Goal: Task Accomplishment & Management: Manage account settings

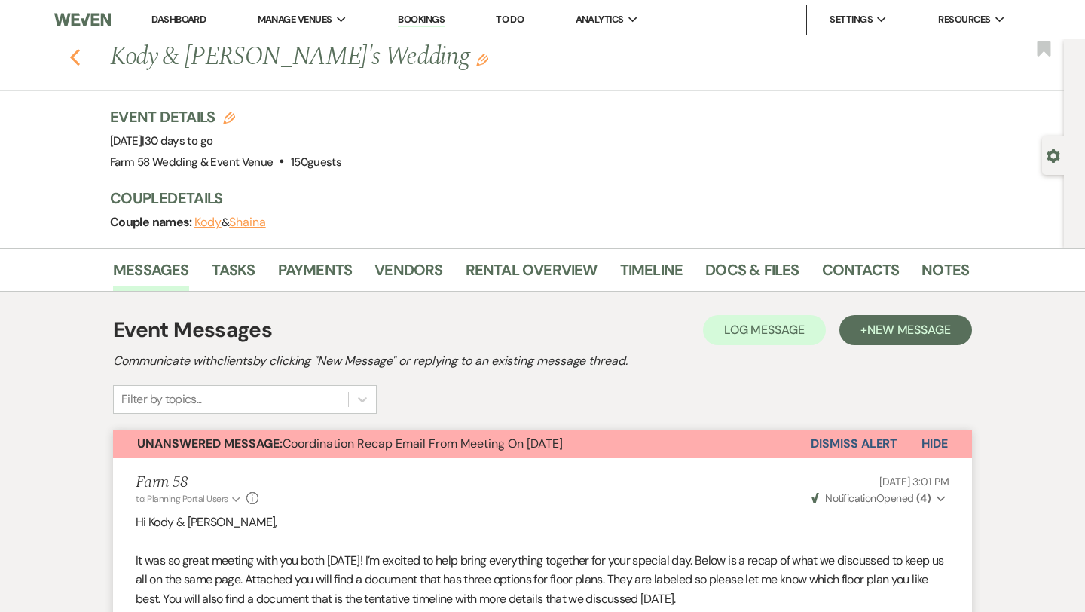
click at [72, 55] on use "button" at bounding box center [75, 57] width 10 height 17
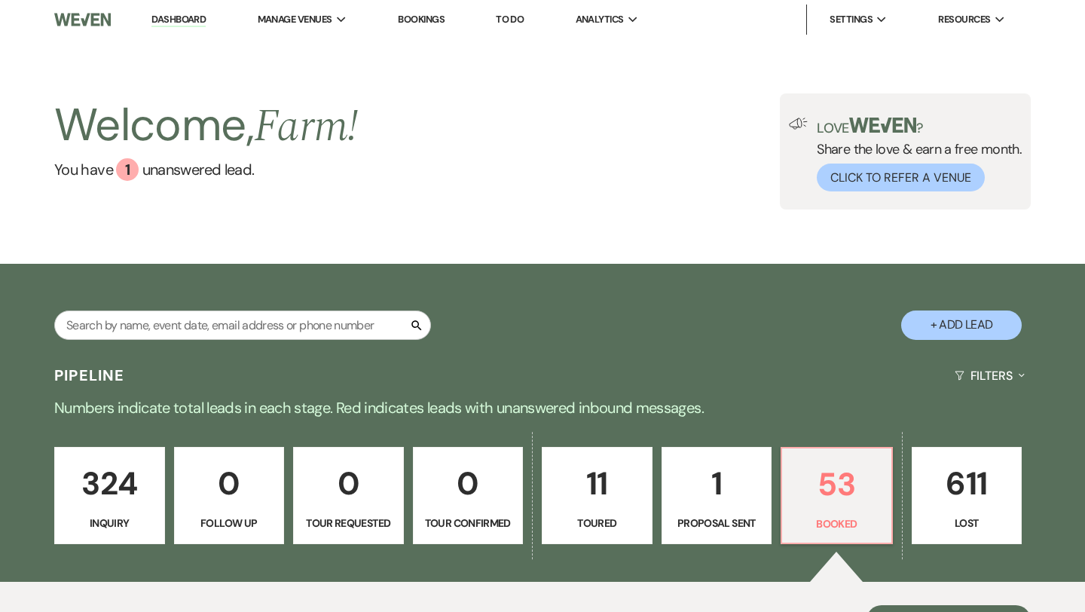
scroll to position [396, 0]
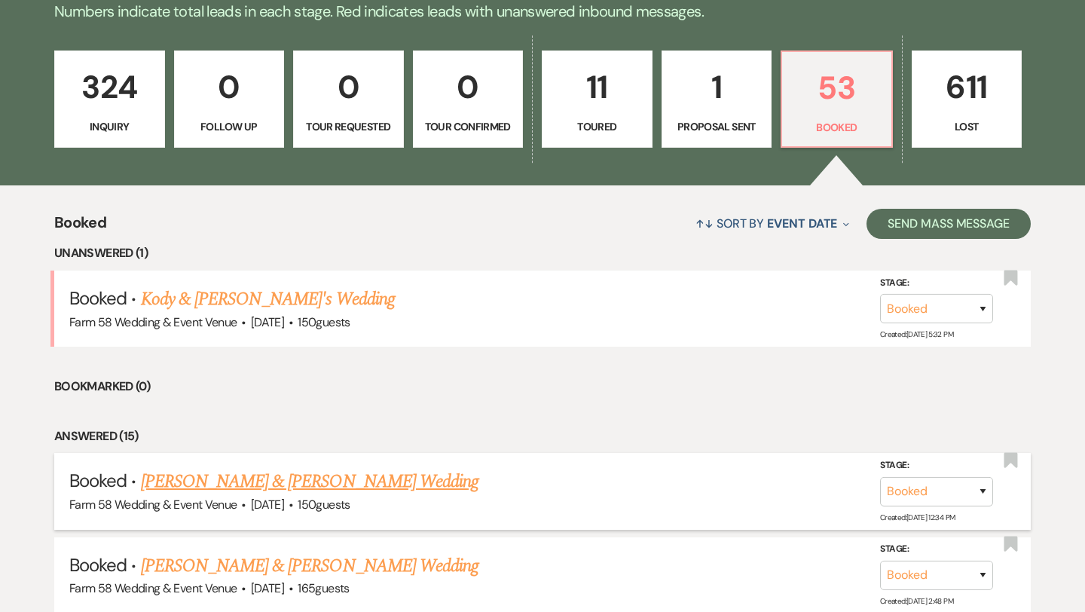
click at [275, 485] on link "[PERSON_NAME] & [PERSON_NAME] Wedding" at bounding box center [310, 481] width 338 height 27
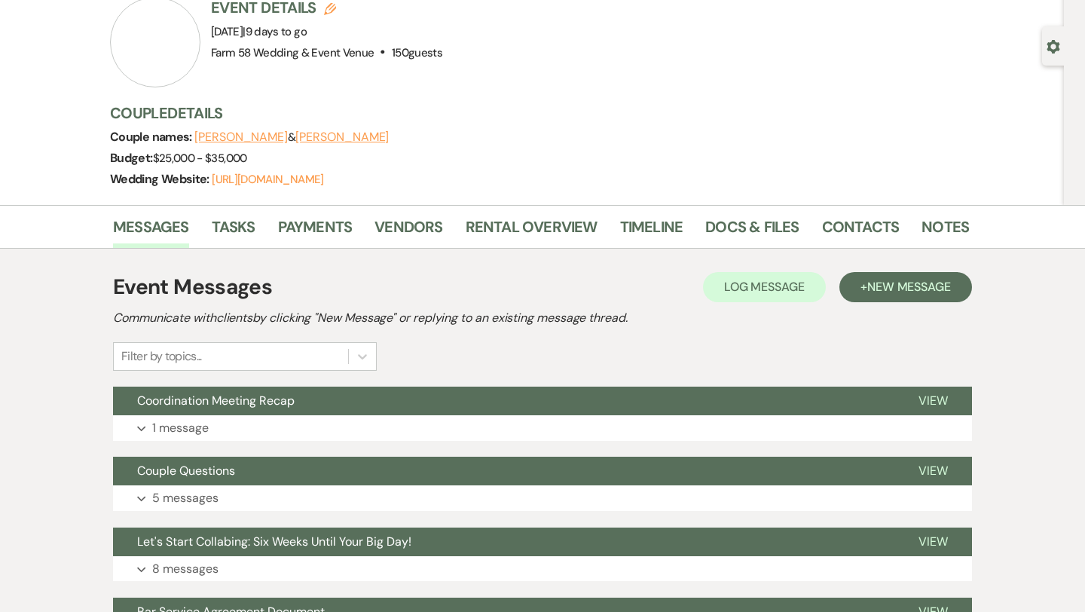
scroll to position [207, 0]
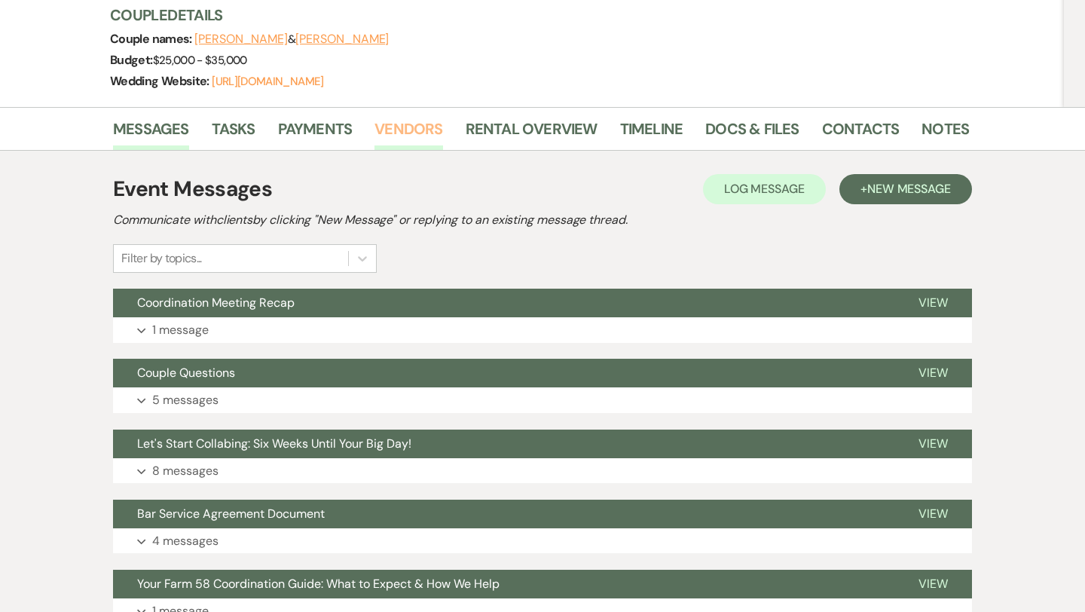
click at [388, 138] on link "Vendors" at bounding box center [408, 133] width 68 height 33
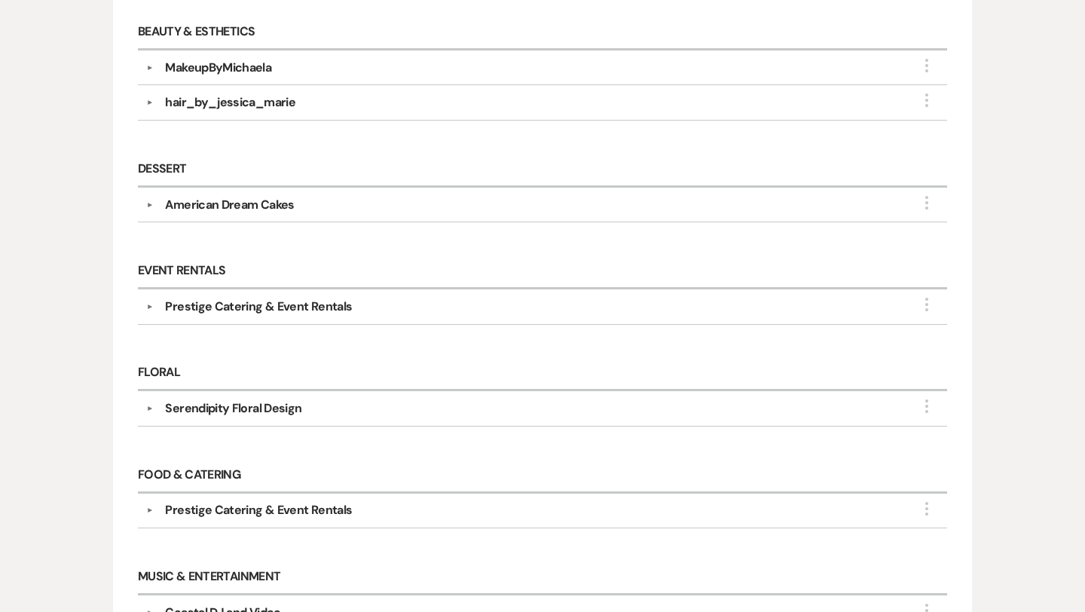
scroll to position [696, 0]
click at [252, 402] on div "Serendipity Floral Design" at bounding box center [233, 407] width 136 height 18
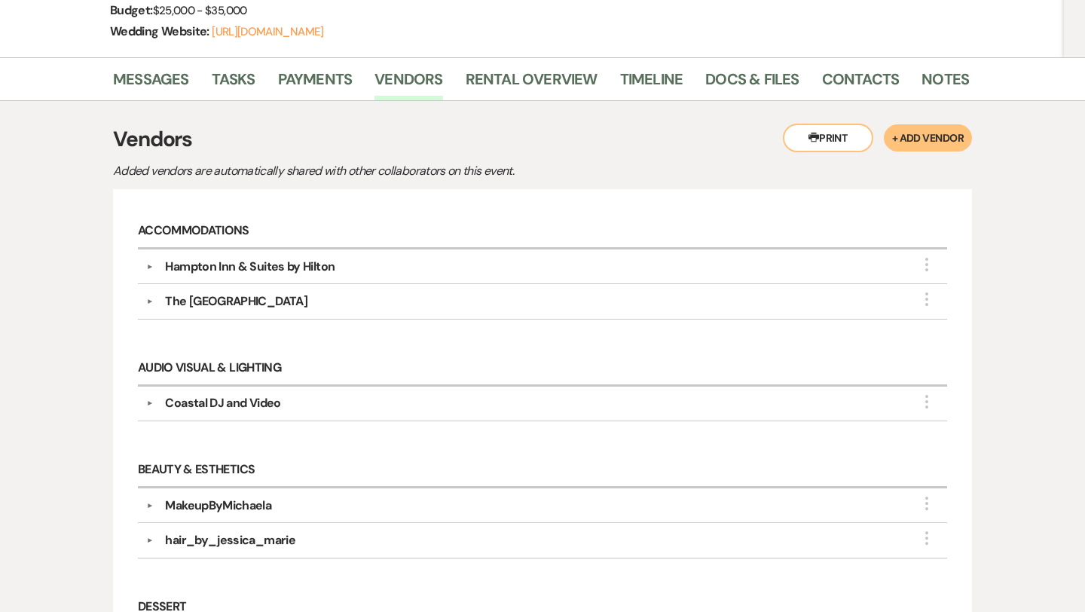
scroll to position [0, 0]
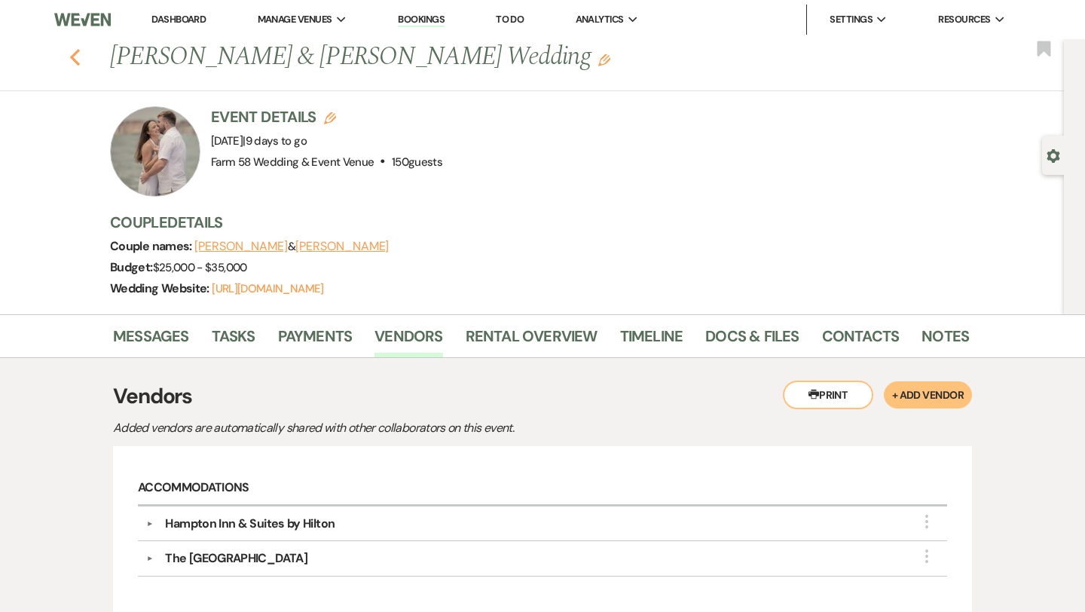
click at [77, 59] on icon "Previous" at bounding box center [74, 57] width 11 height 18
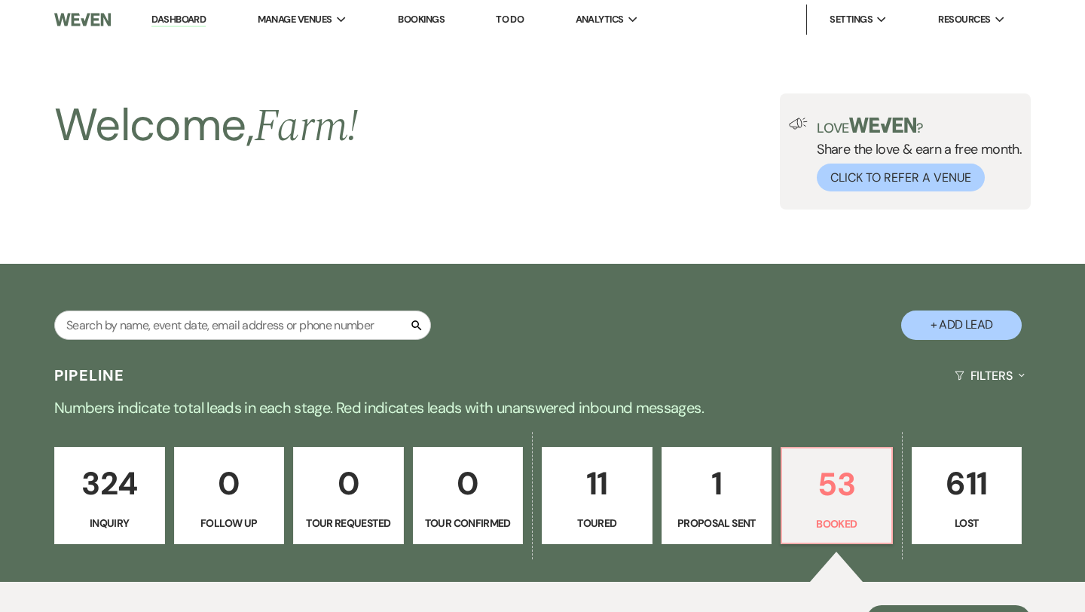
scroll to position [396, 0]
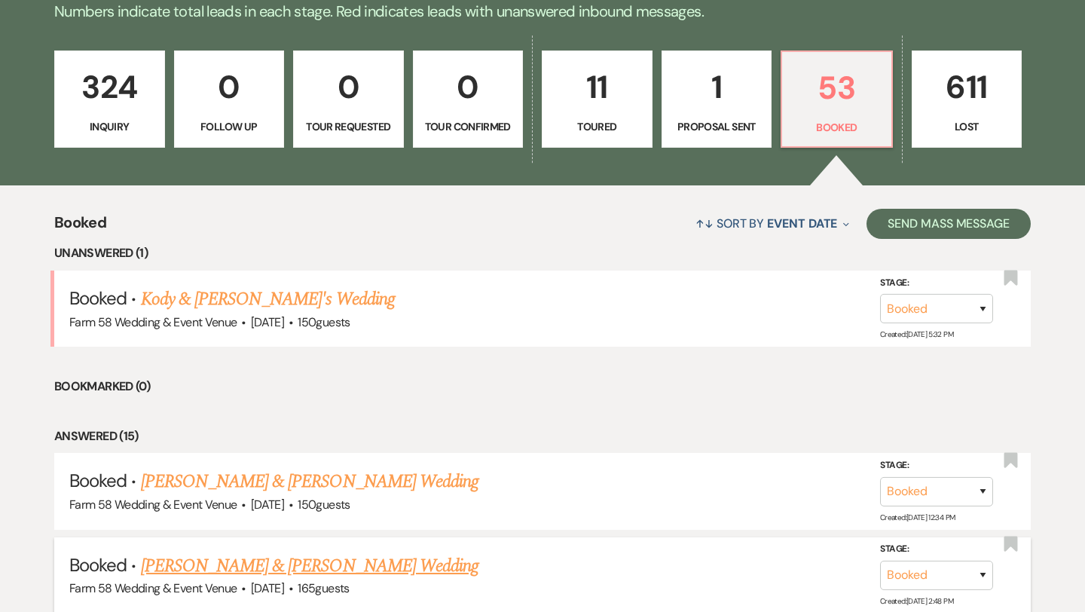
click at [263, 565] on link "[PERSON_NAME] & [PERSON_NAME] Wedding" at bounding box center [310, 565] width 338 height 27
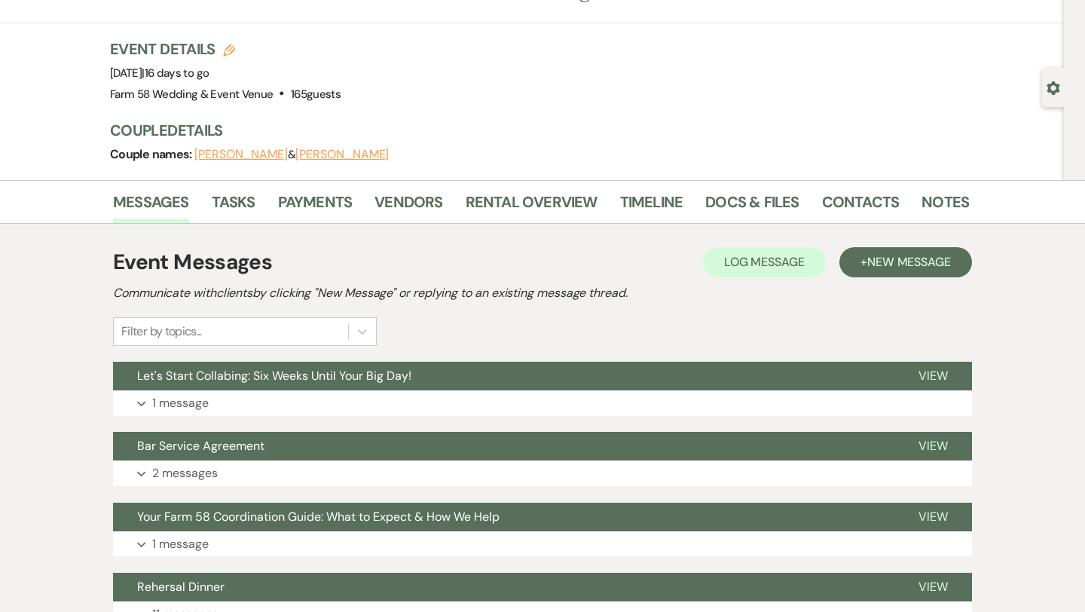
scroll to position [72, 0]
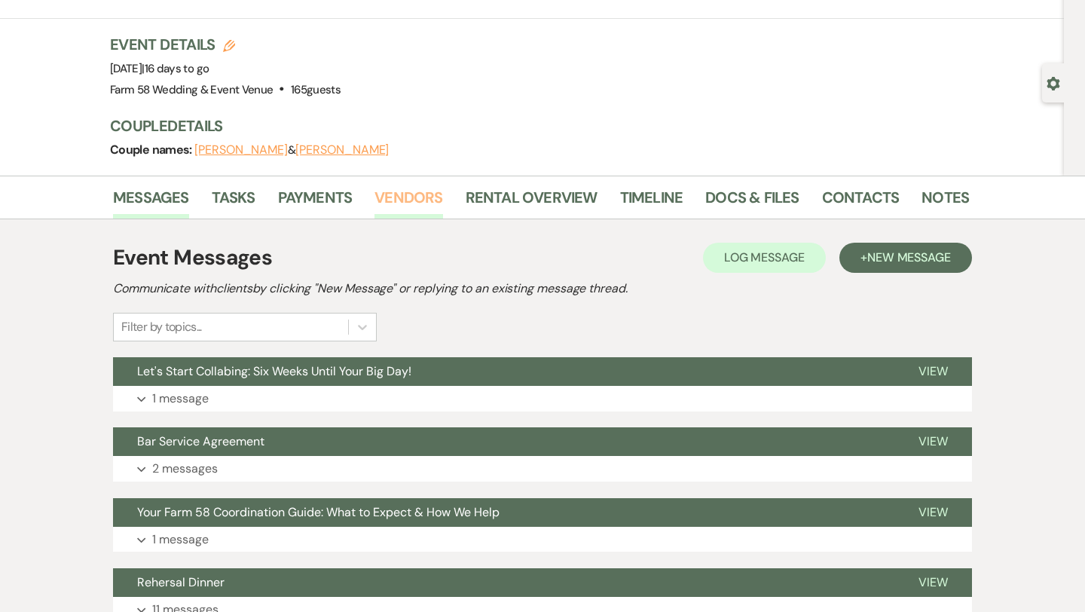
click at [397, 197] on link "Vendors" at bounding box center [408, 201] width 68 height 33
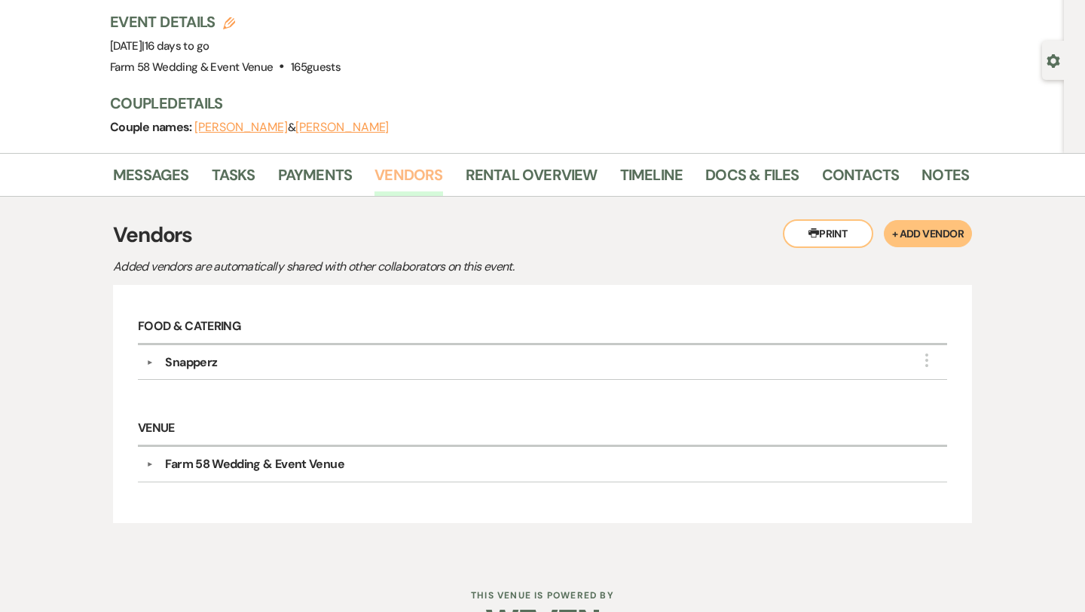
scroll to position [88, 0]
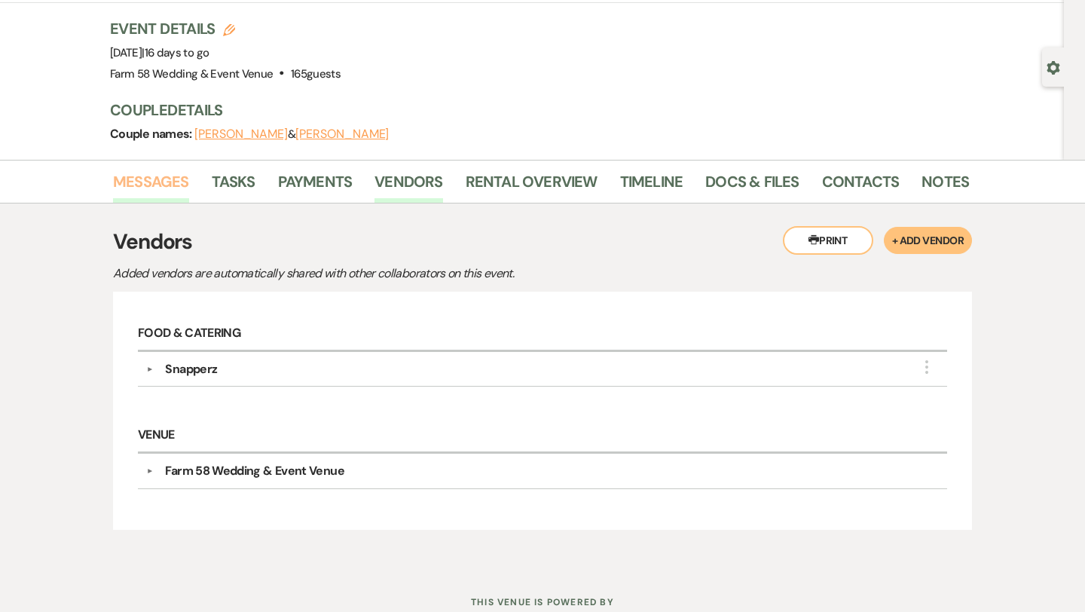
click at [166, 184] on link "Messages" at bounding box center [151, 186] width 76 height 33
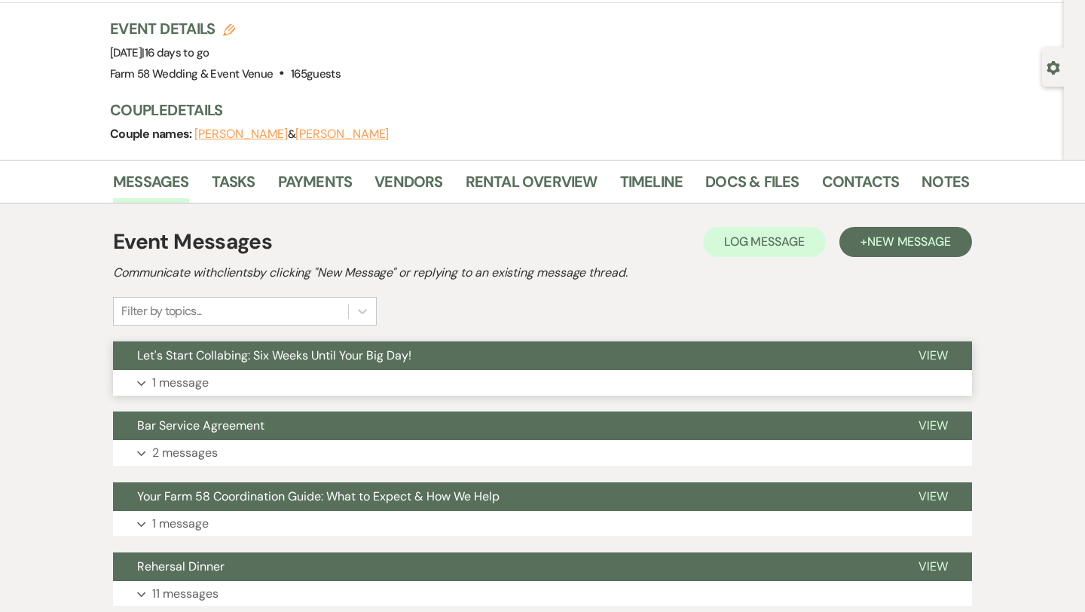
click at [206, 386] on p "1 message" at bounding box center [180, 383] width 57 height 20
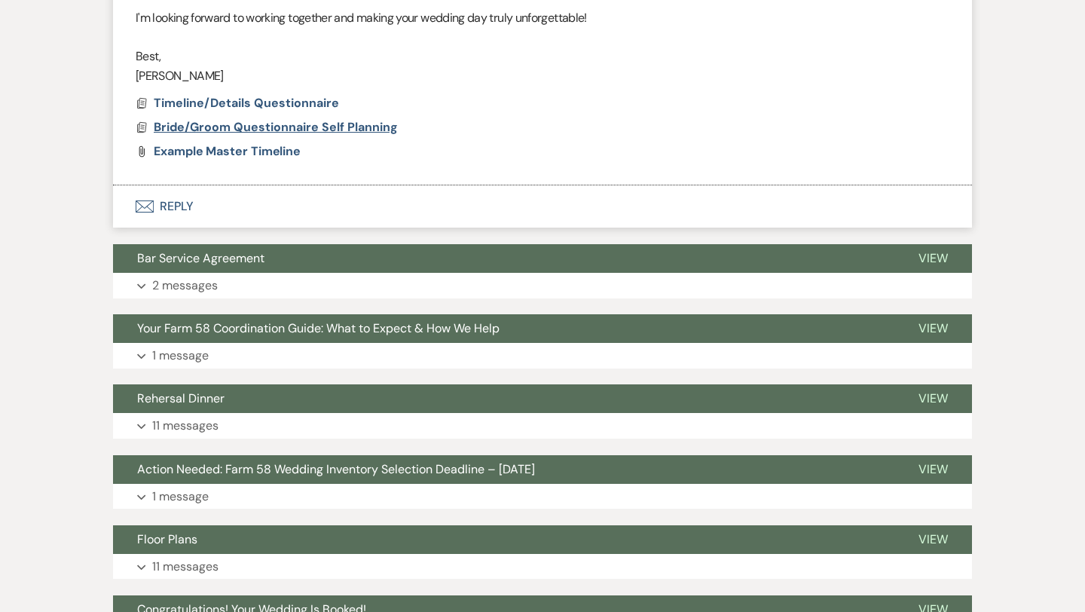
scroll to position [813, 0]
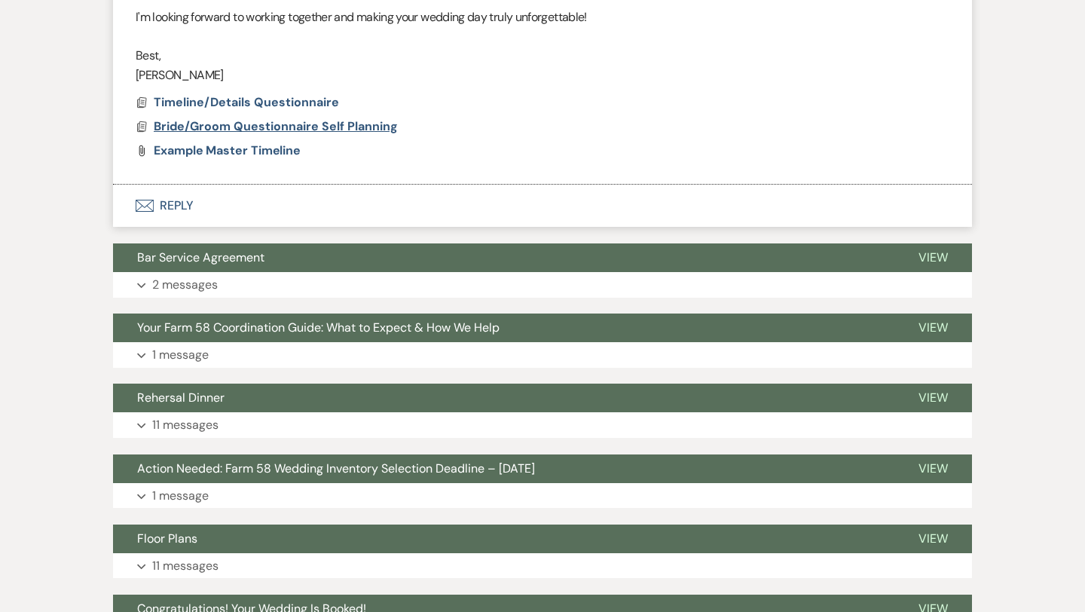
click at [259, 124] on span "Bride/Groom Questionnaire Self Planning" at bounding box center [276, 126] width 244 height 16
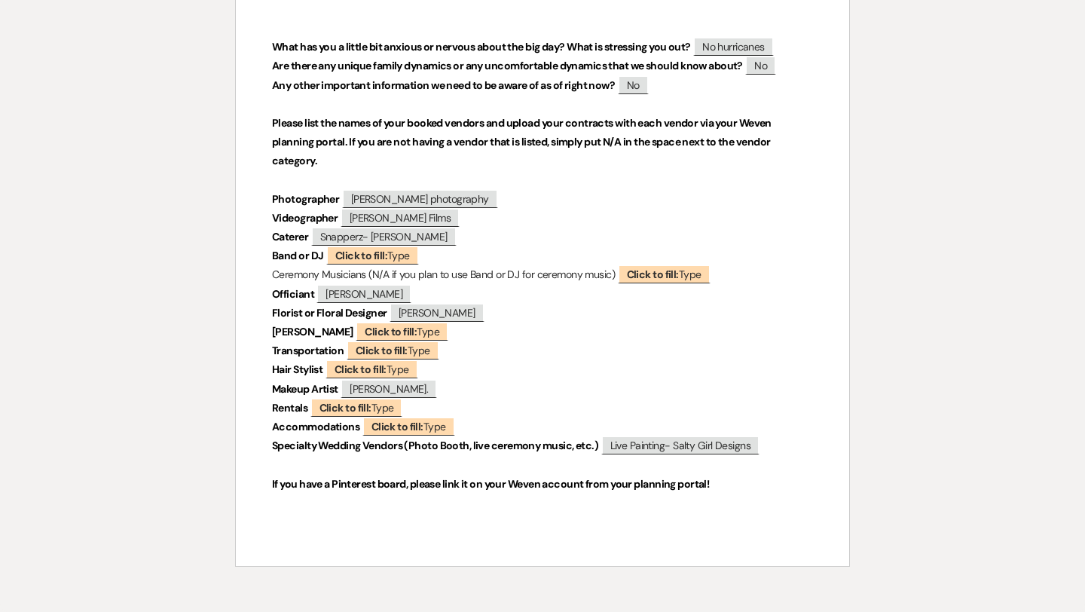
scroll to position [0, 0]
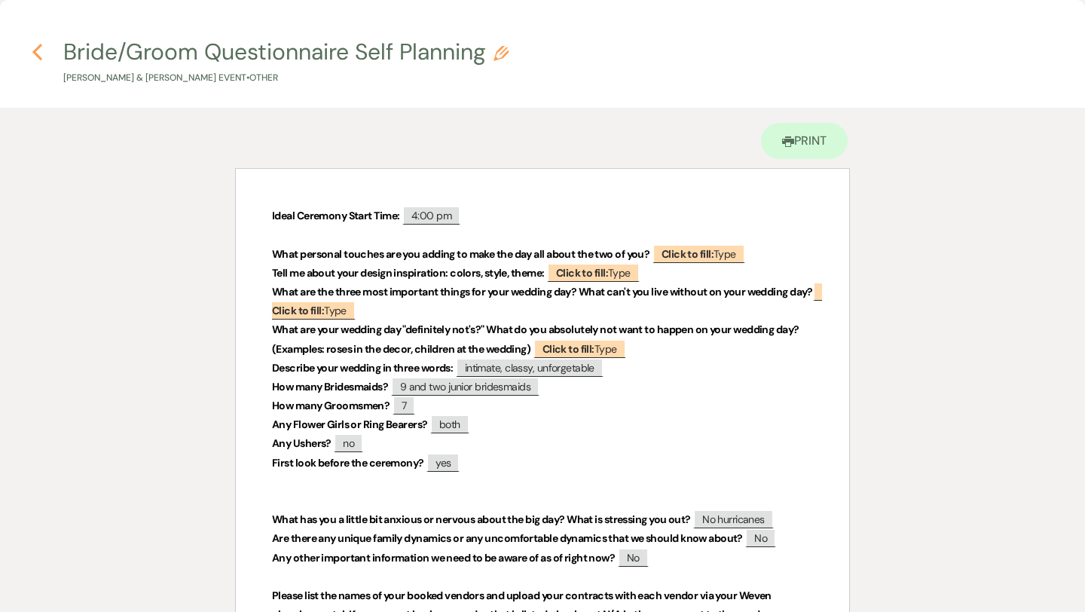
click at [36, 46] on icon "Previous" at bounding box center [37, 52] width 11 height 18
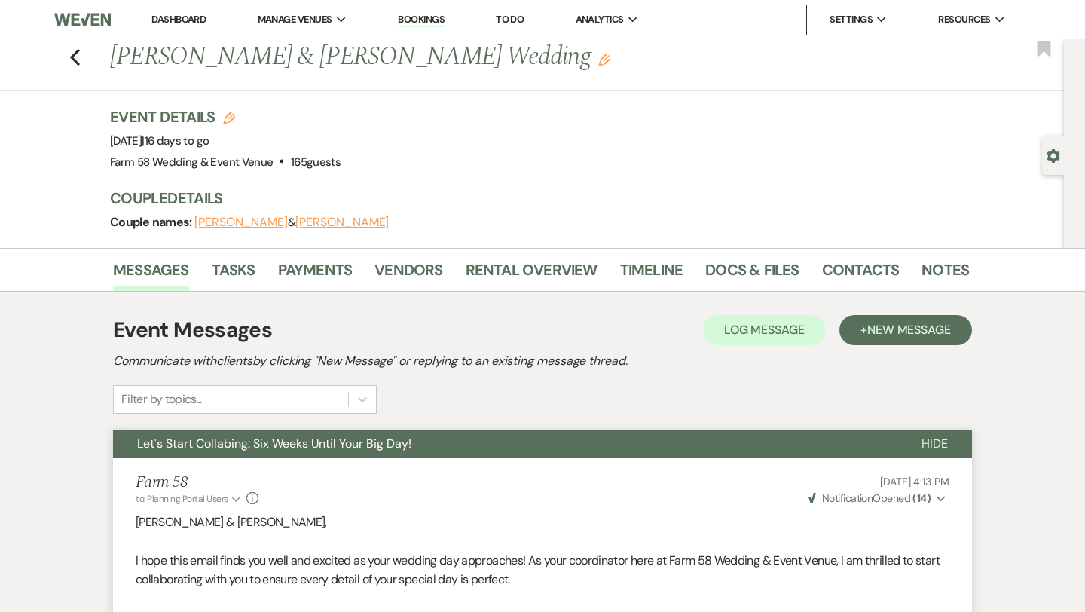
click at [81, 57] on div "Previous [PERSON_NAME] & [PERSON_NAME] Wedding Edit Bookmark" at bounding box center [527, 65] width 1071 height 52
click at [72, 57] on use "button" at bounding box center [75, 57] width 10 height 17
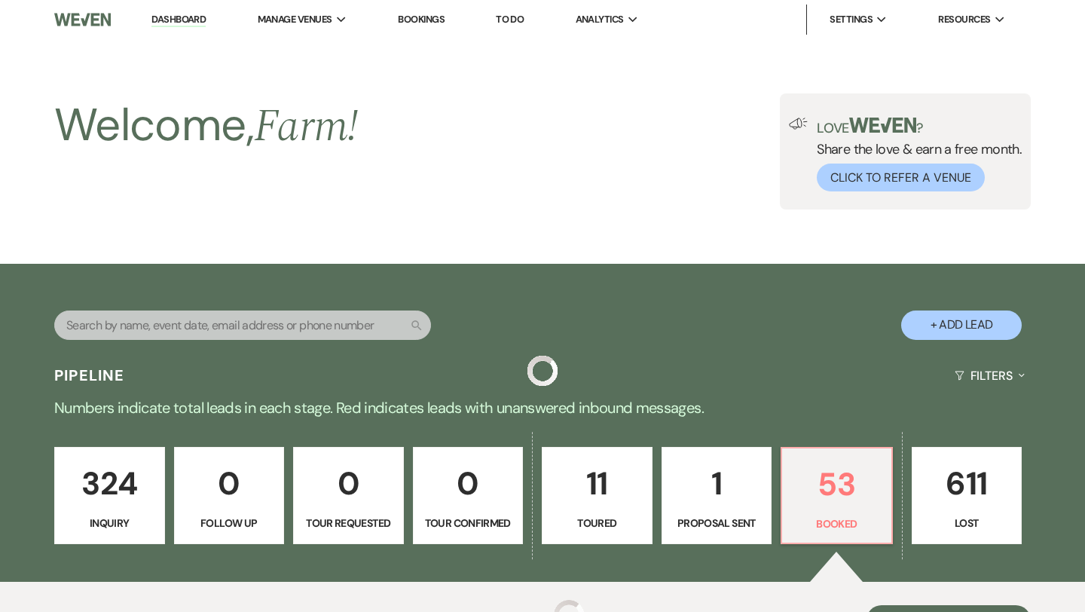
scroll to position [396, 0]
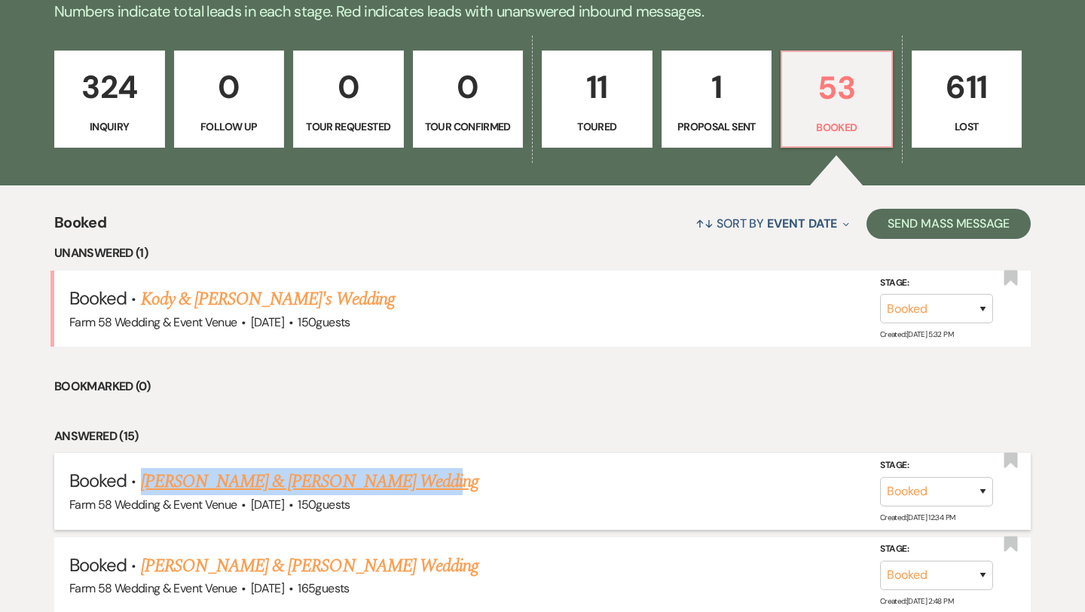
click at [284, 478] on link "[PERSON_NAME] & [PERSON_NAME] Wedding" at bounding box center [310, 481] width 338 height 27
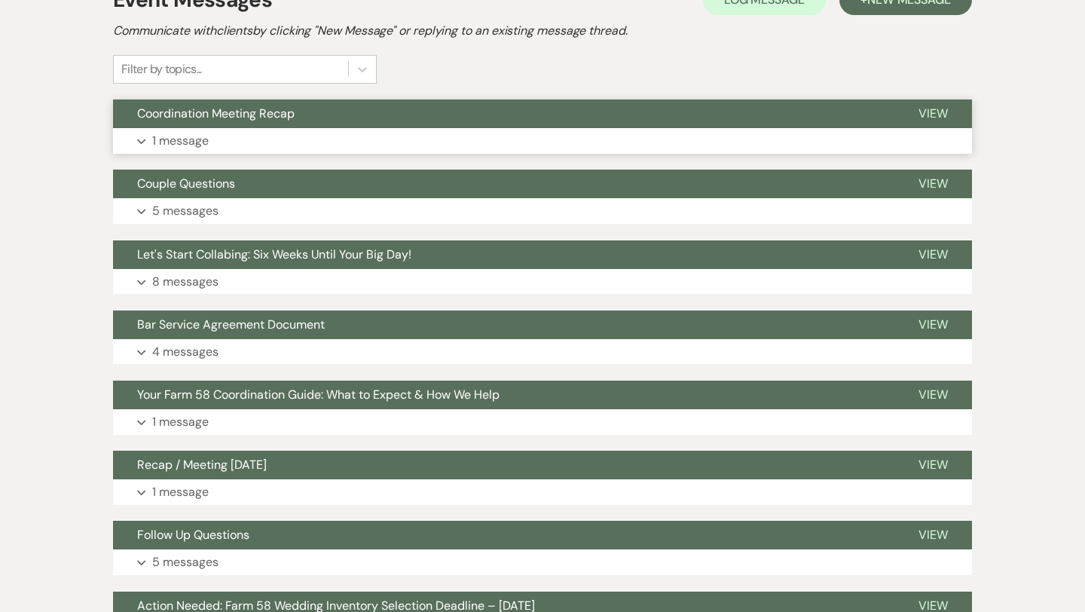
click at [191, 121] on button "Coordination Meeting Recap" at bounding box center [503, 113] width 781 height 29
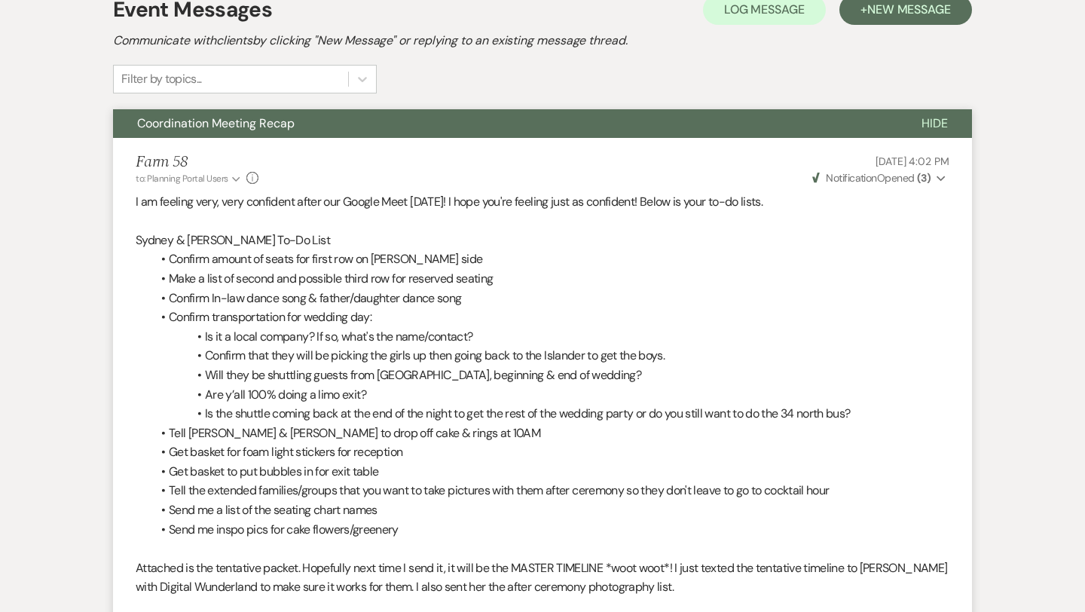
scroll to position [385, 0]
